Goal: Navigation & Orientation: Find specific page/section

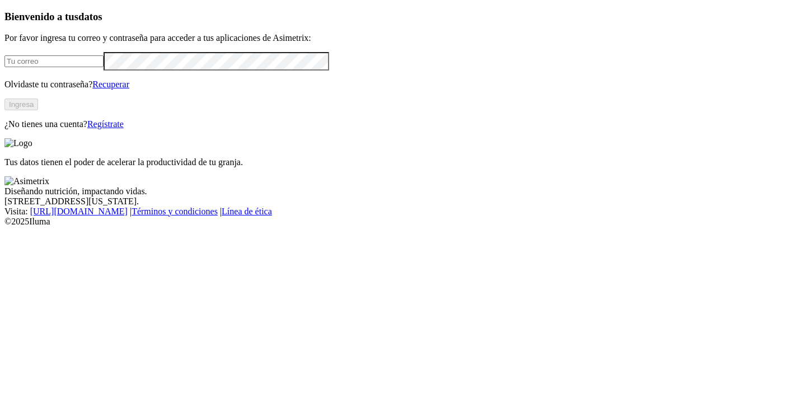
type input "[PERSON_NAME][EMAIL_ADDRESS][DOMAIN_NAME]"
click at [38, 110] on button "Ingresa" at bounding box center [21, 104] width 34 height 12
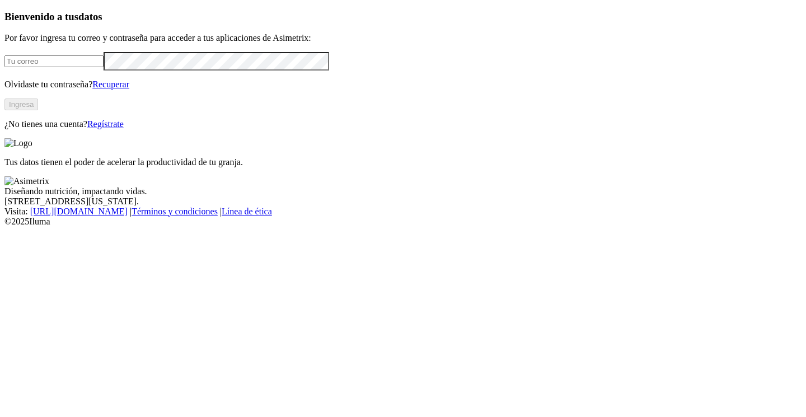
type input "[PERSON_NAME][EMAIL_ADDRESS][DOMAIN_NAME]"
click at [38, 110] on button "Ingresa" at bounding box center [21, 104] width 34 height 12
